Goal: Answer question/provide support: Share knowledge or assist other users

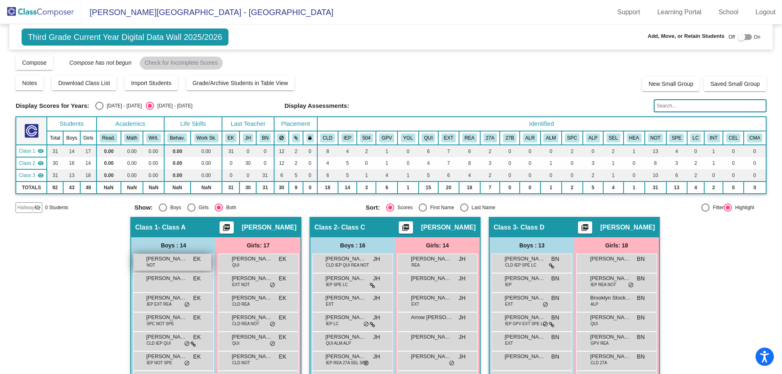
click at [169, 265] on div "[PERSON_NAME] NOT EK lock do_not_disturb_alt" at bounding box center [173, 262] width 78 height 17
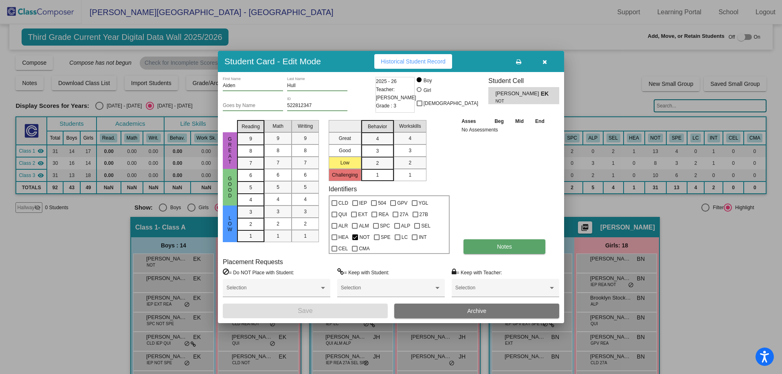
click at [503, 252] on button "Notes" at bounding box center [504, 246] width 82 height 15
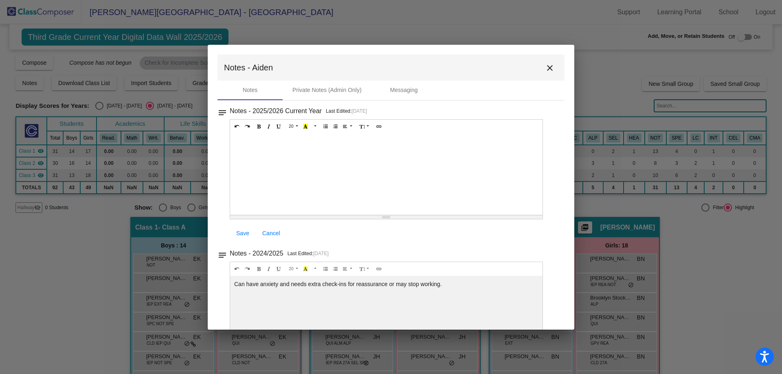
scroll to position [41, 0]
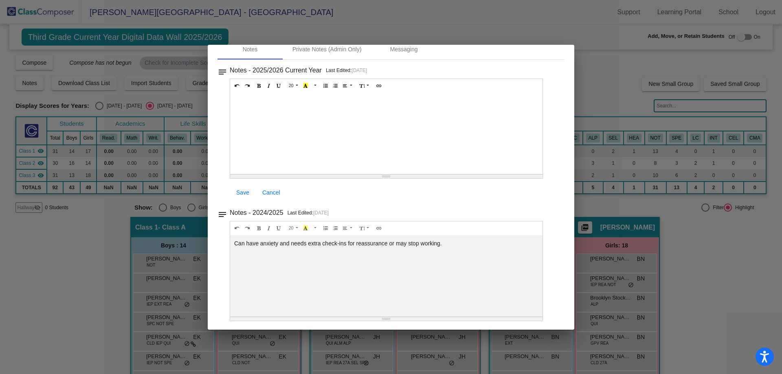
click at [693, 238] on div at bounding box center [391, 187] width 782 height 374
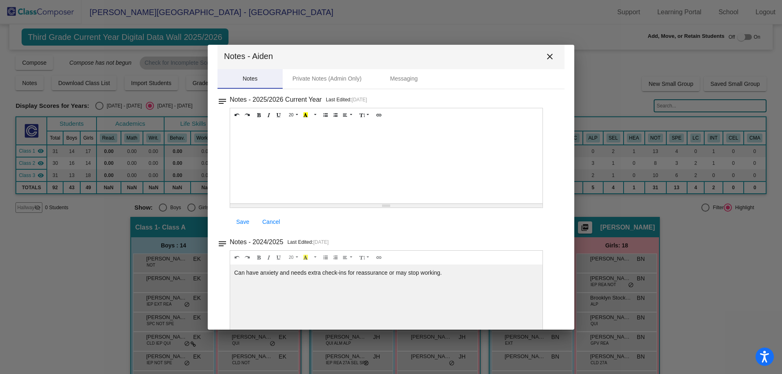
scroll to position [0, 0]
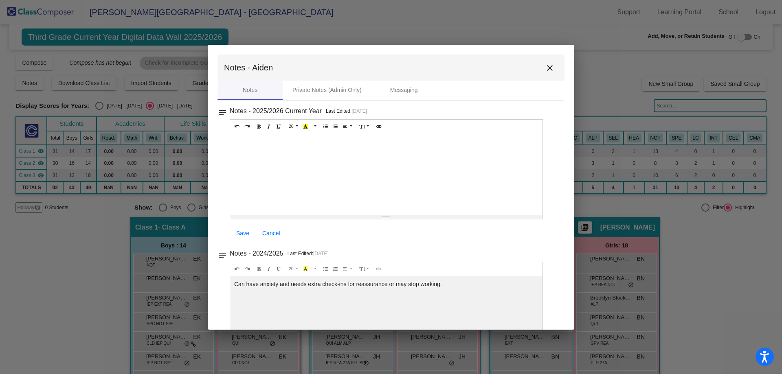
click at [551, 36] on div at bounding box center [391, 187] width 782 height 374
click at [548, 70] on mat-icon "close" at bounding box center [550, 68] width 10 height 10
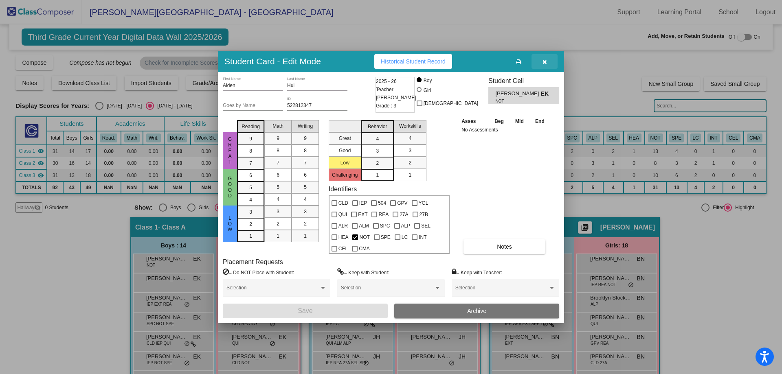
click at [548, 66] on button "button" at bounding box center [544, 61] width 26 height 15
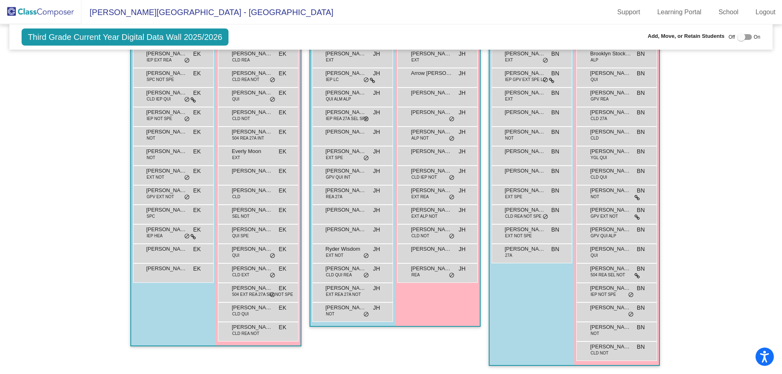
scroll to position [81, 0]
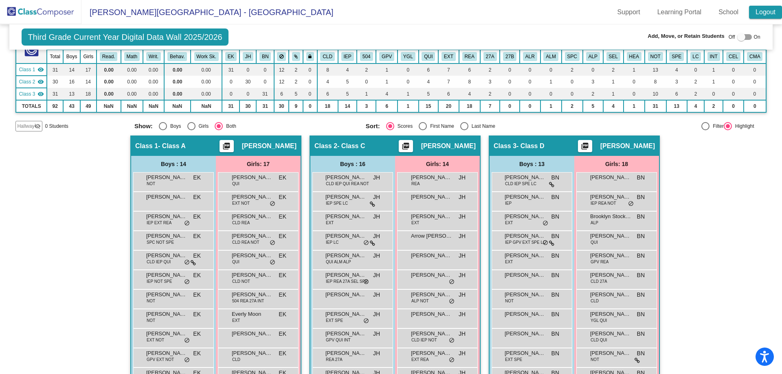
click at [778, 15] on link "Logout" at bounding box center [765, 12] width 33 height 13
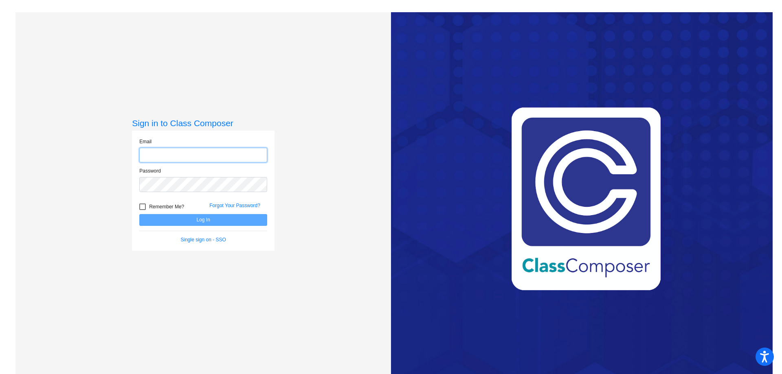
type input "[EMAIL_ADDRESS][DOMAIN_NAME]"
click at [184, 218] on button "Log In" at bounding box center [203, 220] width 128 height 12
